Goal: Task Accomplishment & Management: Complete application form

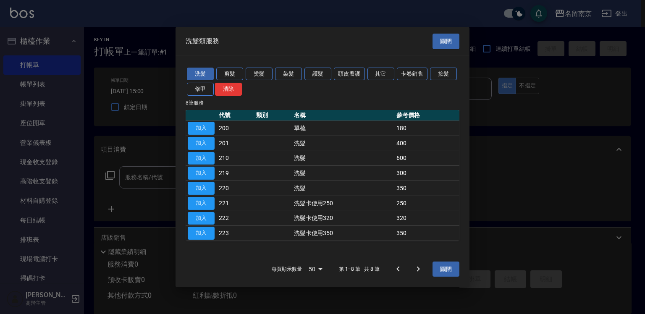
click at [445, 42] on button "關閉" at bounding box center [445, 42] width 27 height 16
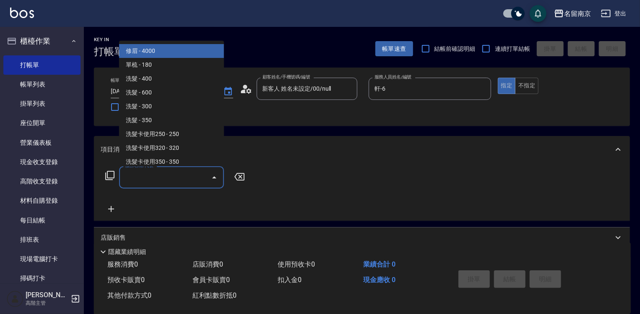
click at [143, 178] on input "服務名稱/代號" at bounding box center [165, 177] width 85 height 15
click at [110, 176] on icon at bounding box center [110, 175] width 10 height 10
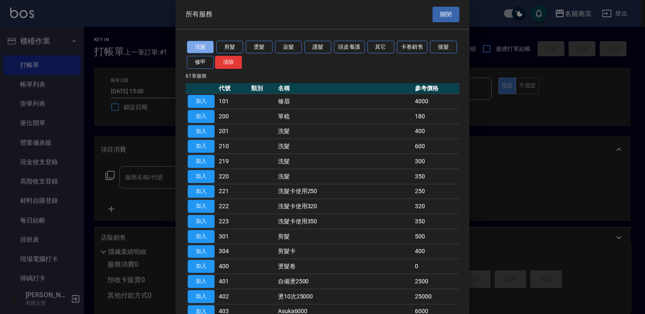
click at [211, 47] on button "洗髮" at bounding box center [200, 47] width 27 height 13
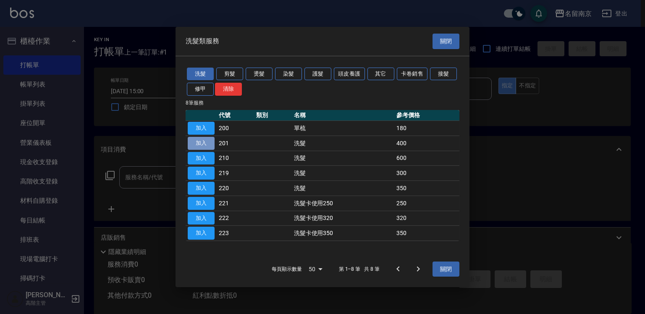
click at [207, 146] on button "加入" at bounding box center [201, 143] width 27 height 13
type input "洗髮(201)"
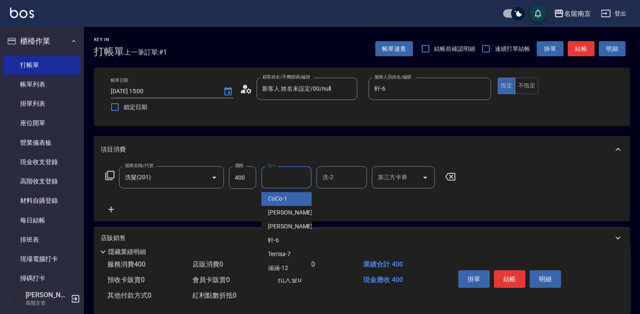
click at [280, 180] on input "洗-1" at bounding box center [286, 177] width 43 height 15
type input "軒-6"
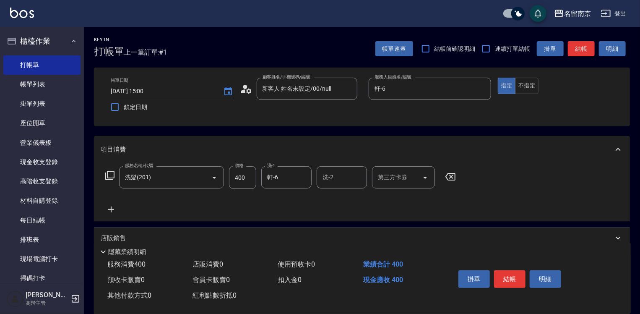
click at [115, 209] on icon at bounding box center [111, 209] width 21 height 10
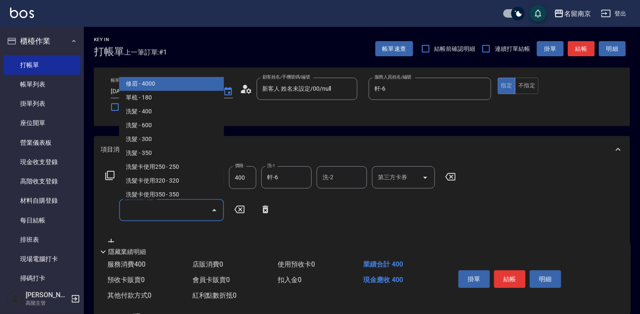
click at [170, 212] on input "服務名稱/代號" at bounding box center [165, 210] width 85 height 15
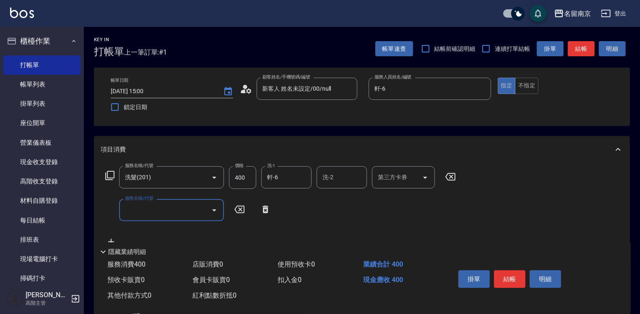
click at [133, 210] on input "服務名稱/代號" at bounding box center [165, 210] width 85 height 15
click at [109, 177] on icon at bounding box center [110, 175] width 10 height 10
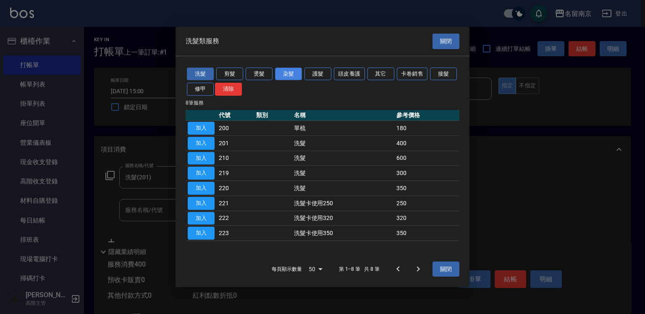
click at [290, 73] on button "染髮" at bounding box center [288, 73] width 27 height 13
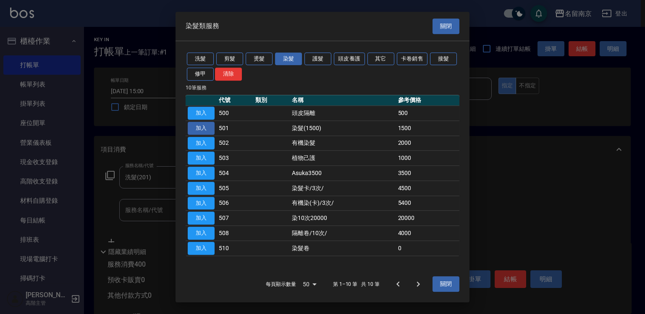
click at [204, 127] on button "加入" at bounding box center [201, 128] width 27 height 13
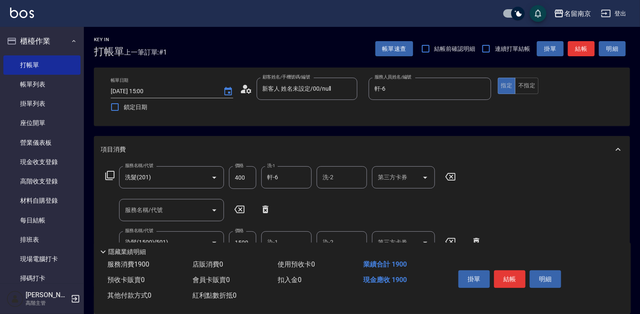
scroll to position [126, 0]
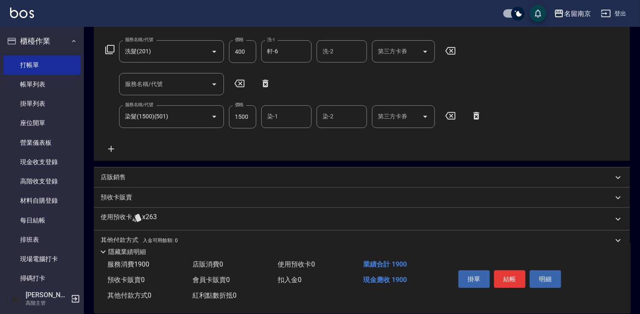
click at [275, 119] on input "染-1" at bounding box center [286, 116] width 43 height 15
type input "軒-6"
click at [111, 49] on icon at bounding box center [110, 49] width 10 height 10
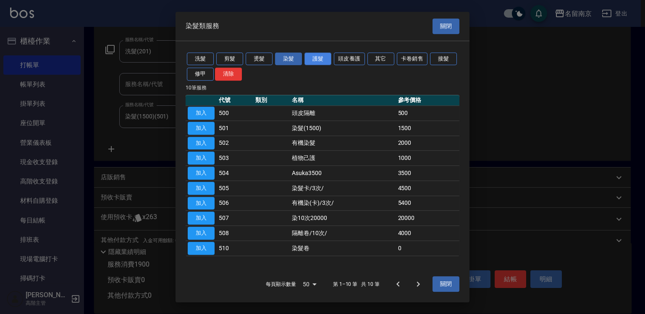
click at [319, 60] on button "護髮" at bounding box center [317, 58] width 27 height 13
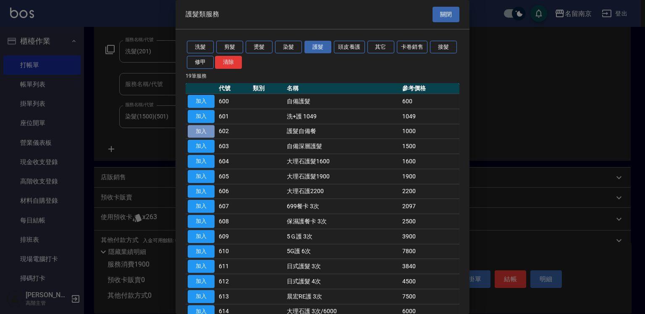
click at [199, 128] on button "加入" at bounding box center [201, 131] width 27 height 13
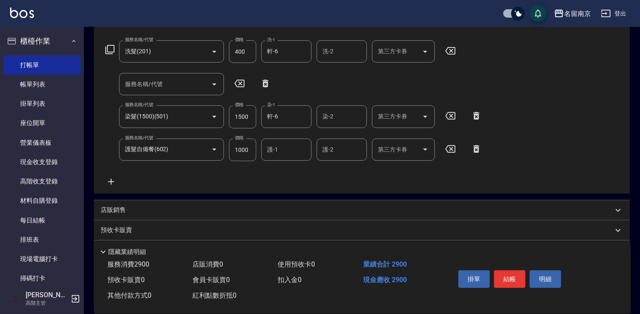
click at [277, 150] on input "護-1" at bounding box center [286, 149] width 43 height 15
type input "1300"
click at [239, 148] on input "1000" at bounding box center [242, 150] width 27 height 23
type input "1300"
click at [285, 154] on input "護-1" at bounding box center [286, 149] width 43 height 15
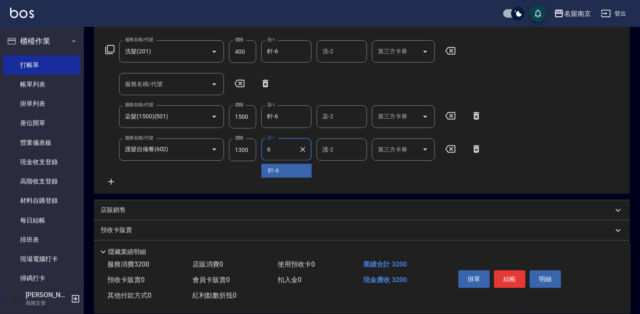
type input "軒-6"
click at [108, 49] on icon at bounding box center [110, 49] width 10 height 10
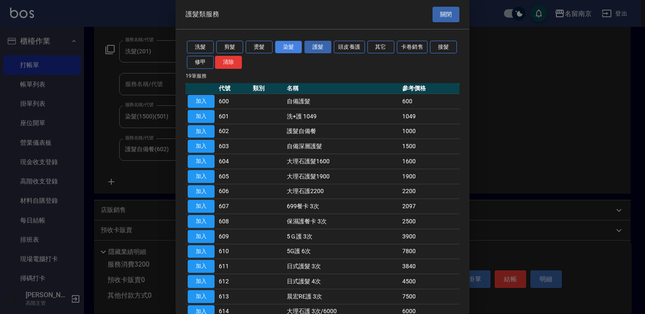
click at [290, 47] on button "染髮" at bounding box center [288, 47] width 27 height 13
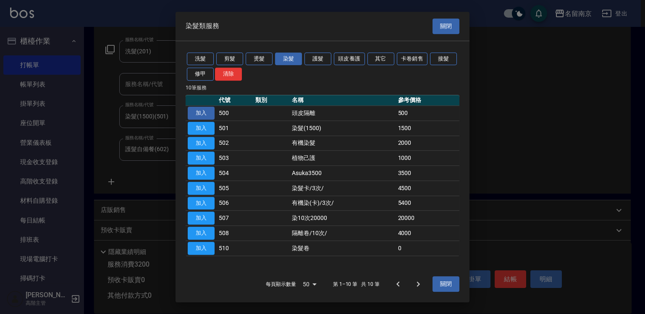
click at [205, 113] on button "加入" at bounding box center [201, 113] width 27 height 13
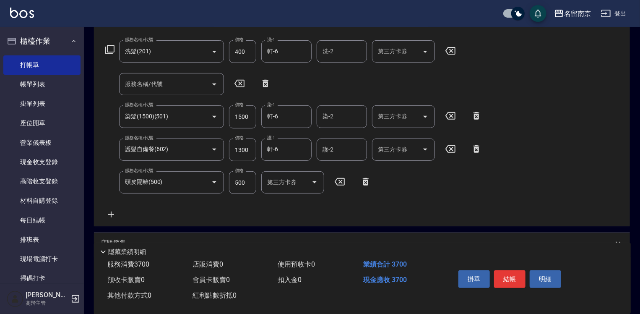
click at [245, 183] on input "500" at bounding box center [242, 182] width 27 height 23
click at [148, 82] on input "服務名稱/代號" at bounding box center [165, 84] width 85 height 15
type input "剪髮(301)"
click at [205, 84] on icon "Clear" at bounding box center [203, 84] width 8 height 8
type input "1"
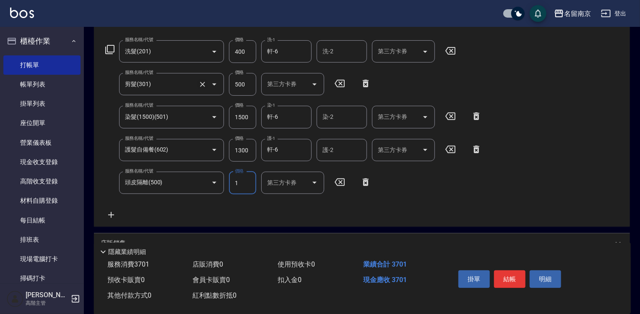
type input "剪髮(301)"
click at [205, 84] on icon "Clear" at bounding box center [203, 84] width 8 height 8
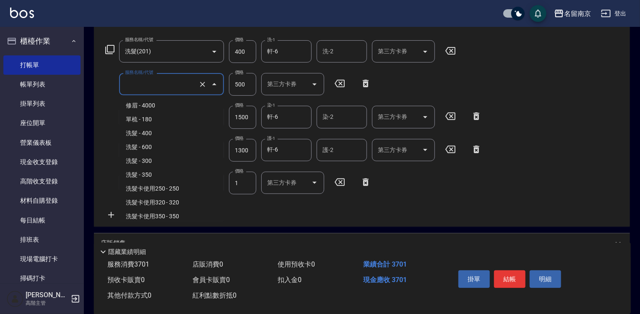
click at [151, 83] on input "服務名稱/代號" at bounding box center [160, 84] width 74 height 15
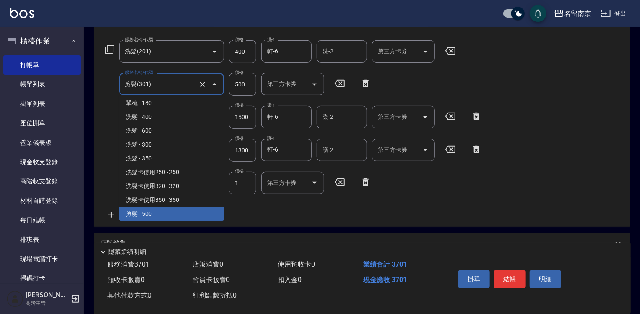
click at [367, 84] on icon at bounding box center [365, 83] width 21 height 10
type input "染髮(1500)(501)"
type input "護髮自備餐(602)"
type input "1300"
type input "頭皮隔離(500)"
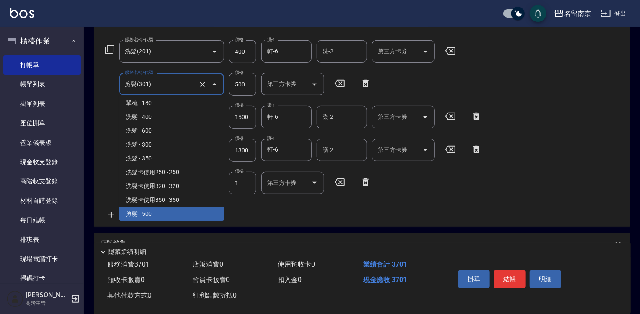
type input "1"
type input "1500"
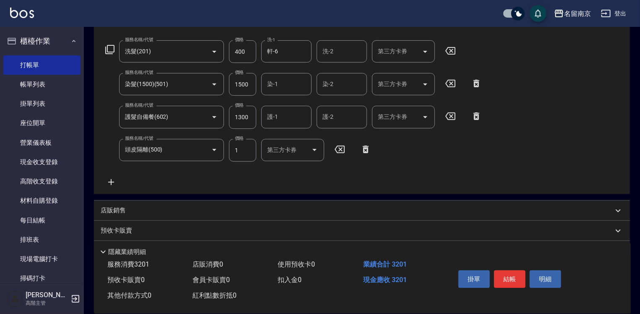
click at [247, 149] on input "1" at bounding box center [242, 150] width 27 height 23
type input "500"
click at [107, 182] on icon at bounding box center [111, 182] width 21 height 10
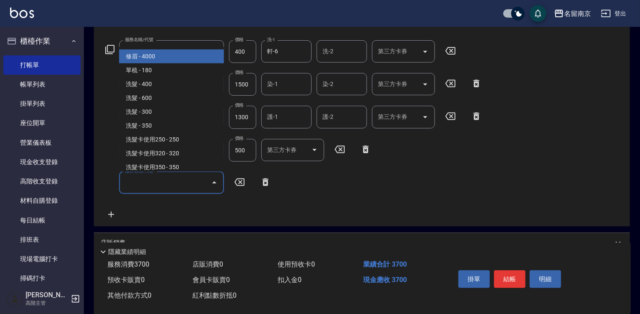
click at [162, 181] on input "服務名稱/代號" at bounding box center [165, 182] width 85 height 15
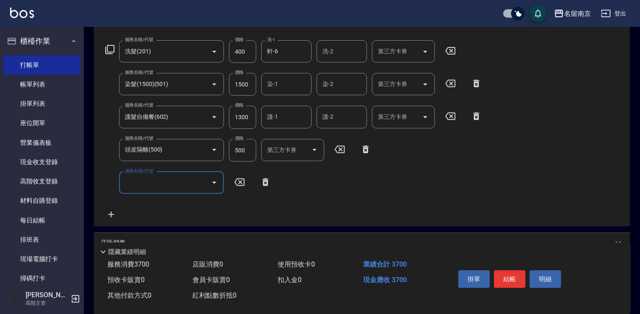
click at [144, 186] on input "服務名稱/代號" at bounding box center [165, 182] width 85 height 15
type input "剪髮(301)"
type input "100"
click at [515, 270] on button "結帳" at bounding box center [509, 279] width 31 height 18
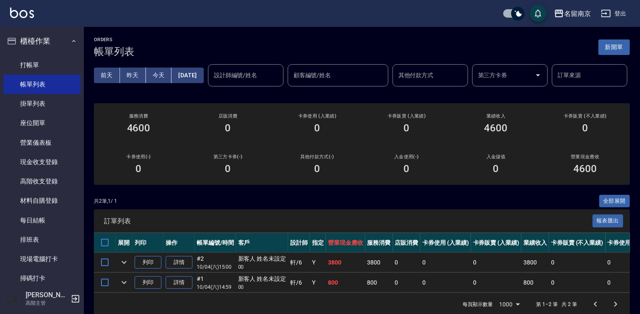
scroll to position [42, 0]
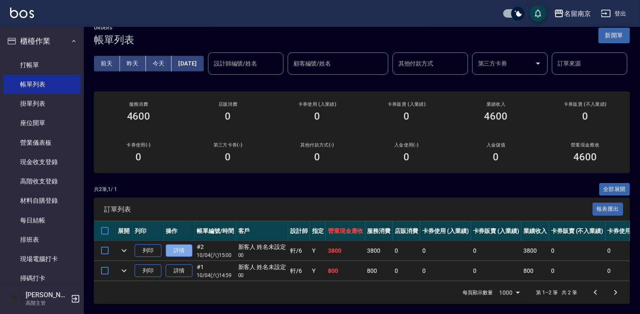
click at [178, 244] on link "詳情" at bounding box center [179, 250] width 27 height 13
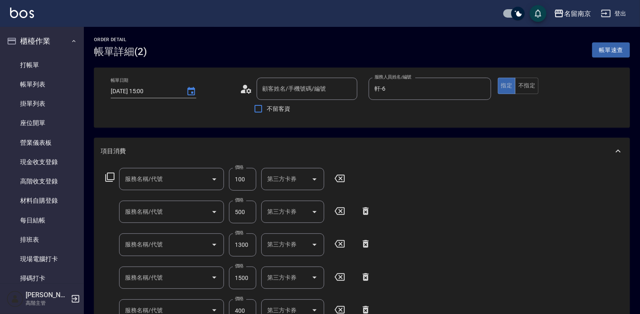
type input "[DATE] 15:00"
type input "軒-6"
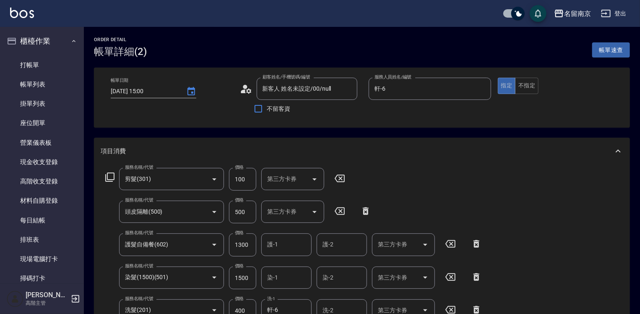
type input "新客人 姓名未設定/00/null"
type input "剪髮(301)"
type input "頭皮隔離(500)"
type input "護髮自備餐(602)"
type input "染髮(1500)(501)"
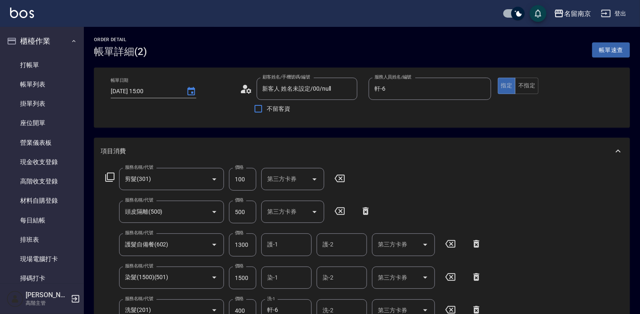
type input "洗髮(201)"
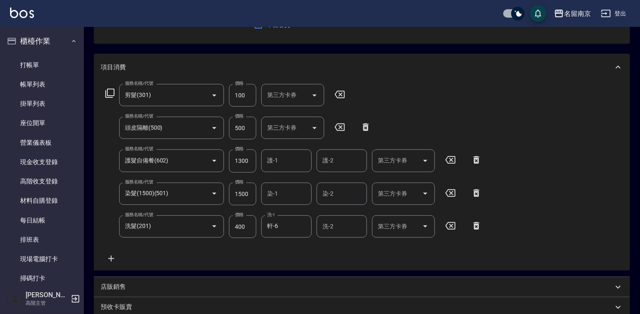
click at [275, 193] on input "染-1" at bounding box center [286, 193] width 43 height 15
type input "軒-6"
drag, startPoint x: 287, startPoint y: 170, endPoint x: 287, endPoint y: 157, distance: 13.0
click at [287, 163] on div "護-1" at bounding box center [286, 160] width 50 height 22
click at [287, 157] on input "護-1" at bounding box center [286, 160] width 43 height 15
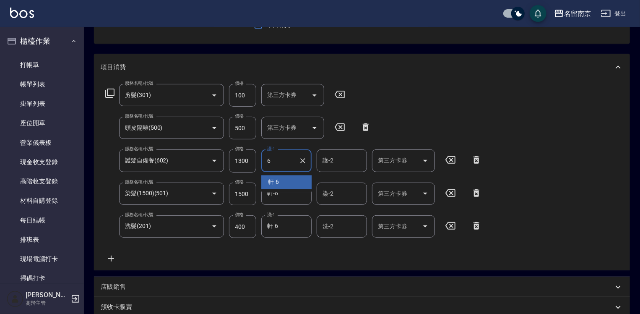
type input "軒-6"
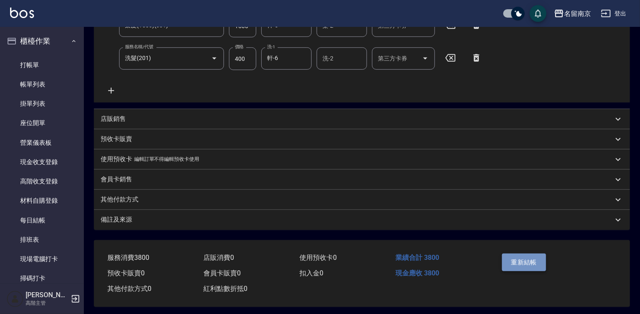
click at [538, 264] on button "重新結帳" at bounding box center [524, 262] width 44 height 18
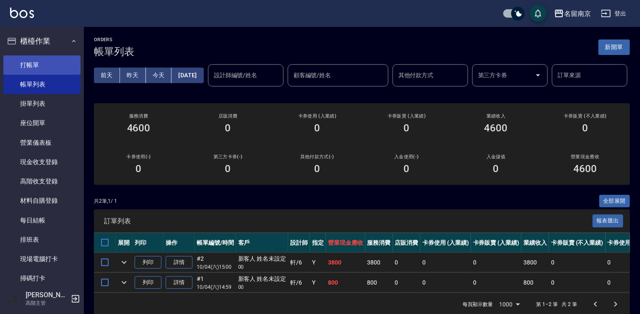
click at [49, 61] on link "打帳單" at bounding box center [41, 64] width 77 height 19
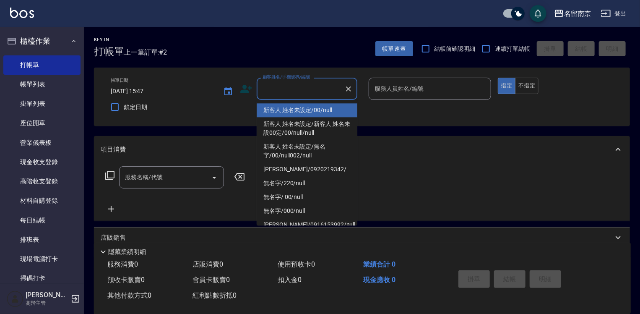
click at [323, 86] on input "顧客姓名/手機號碼/編號" at bounding box center [301, 88] width 81 height 15
type input "新客人 姓名未設定/00/null"
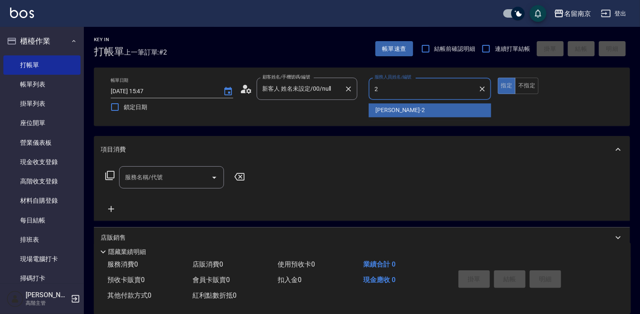
type input "[PERSON_NAME]-2"
type button "true"
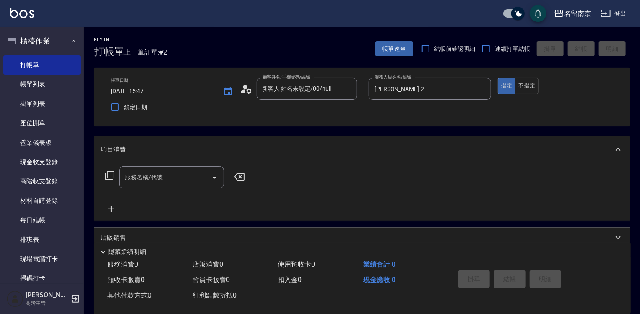
click at [107, 173] on icon at bounding box center [109, 175] width 9 height 9
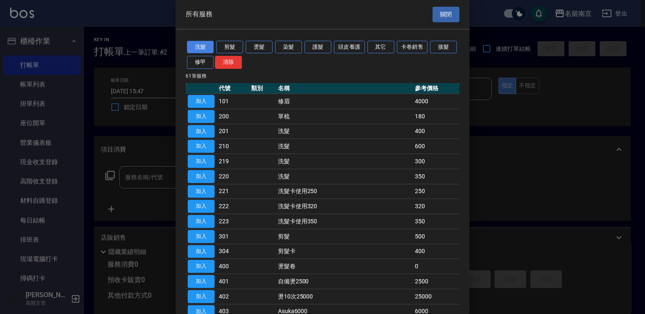
click at [206, 44] on button "洗髮" at bounding box center [200, 47] width 27 height 13
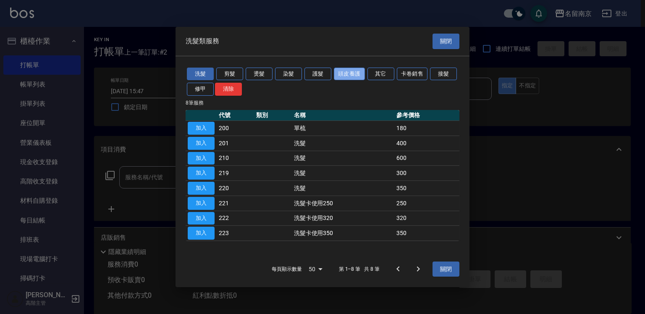
click at [356, 73] on button "頭皮養護" at bounding box center [349, 73] width 31 height 13
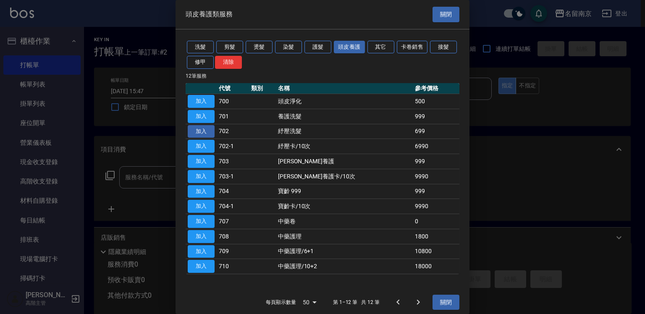
click at [201, 127] on button "加入" at bounding box center [201, 131] width 27 height 13
type input "紓壓洗髮(702)"
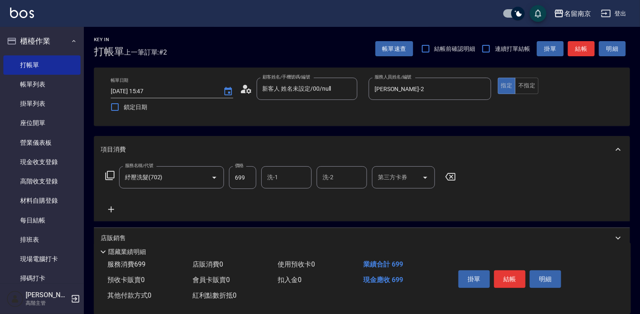
click at [241, 178] on input "699" at bounding box center [242, 177] width 27 height 23
type input "700"
type input "[PERSON_NAME]-2"
click at [112, 208] on icon at bounding box center [111, 209] width 21 height 10
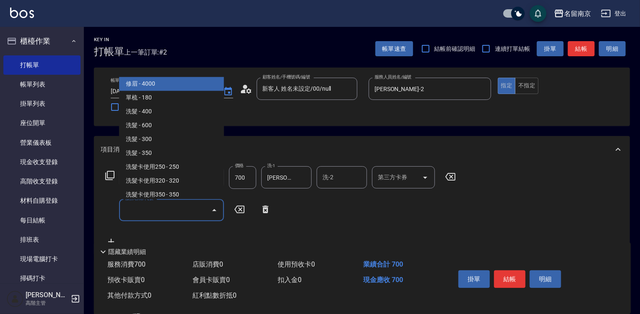
click at [149, 212] on input "服務名稱/代號" at bounding box center [165, 210] width 85 height 15
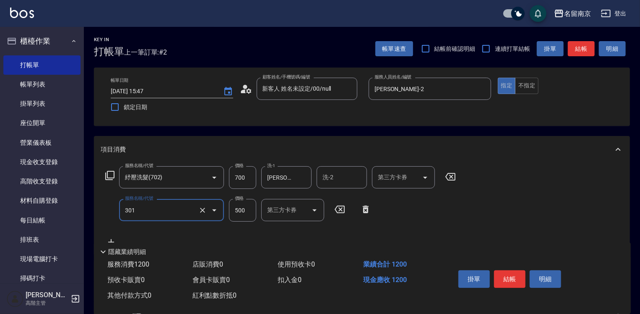
type input "剪髮(301)"
type input "600"
click at [512, 282] on button "結帳" at bounding box center [509, 279] width 31 height 18
